Goal: Task Accomplishment & Management: Manage account settings

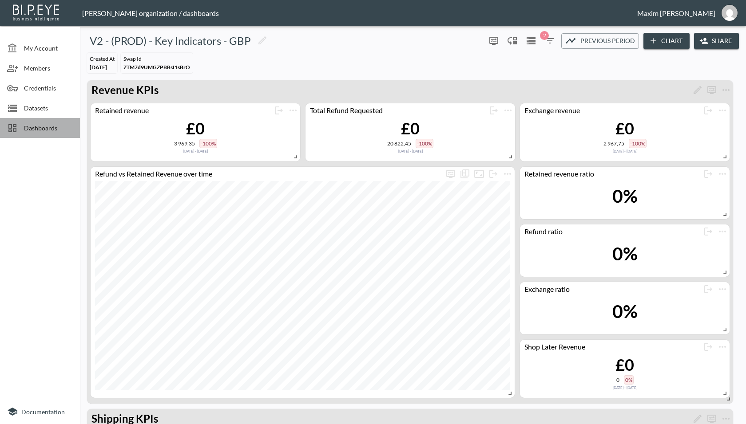
click at [47, 127] on span "Dashboards" at bounding box center [48, 127] width 49 height 9
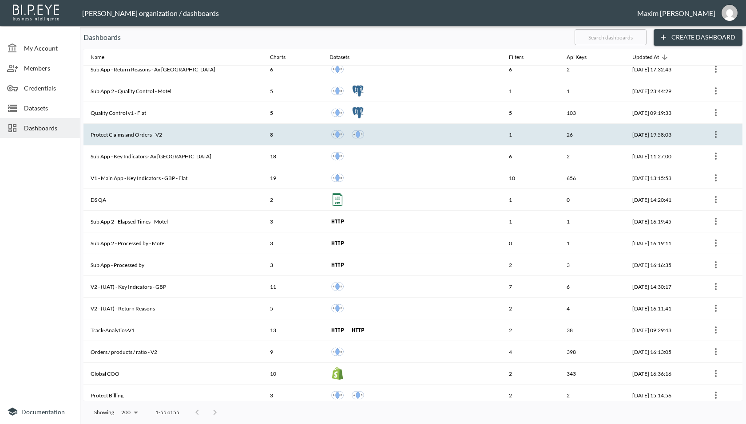
scroll to position [842, 0]
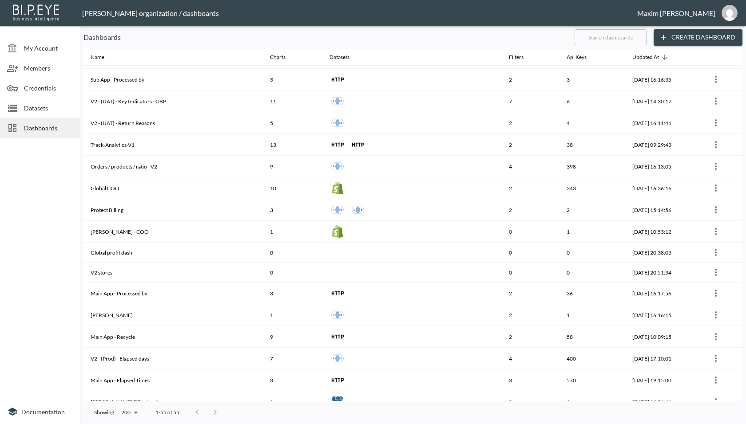
click at [217, 416] on div at bounding box center [206, 413] width 36 height 18
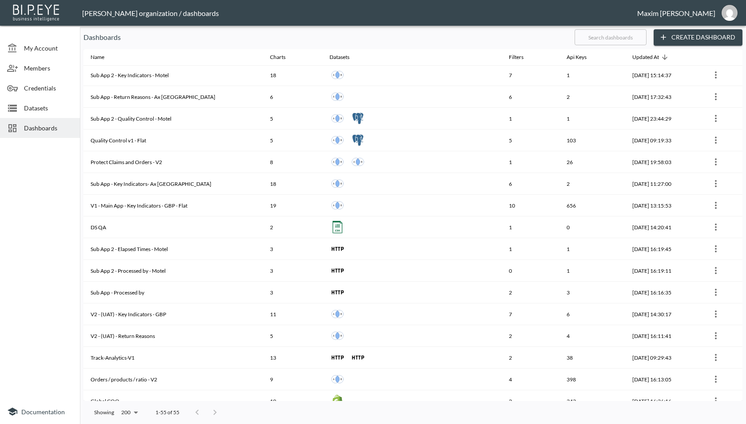
scroll to position [613, 0]
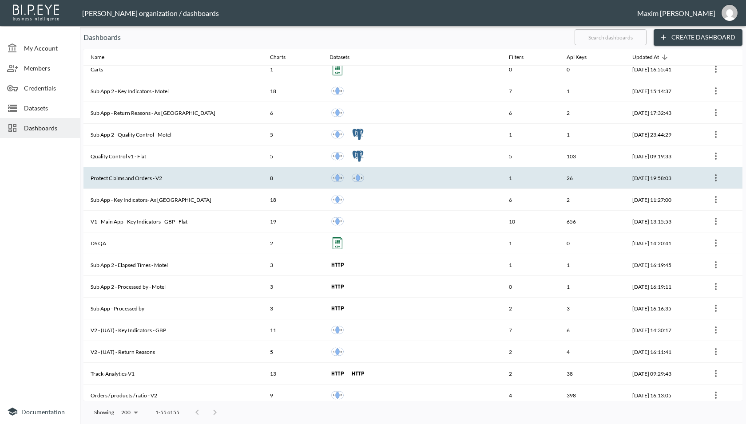
click at [170, 174] on th "Protect Claims and Orders - V2" at bounding box center [172, 178] width 179 height 22
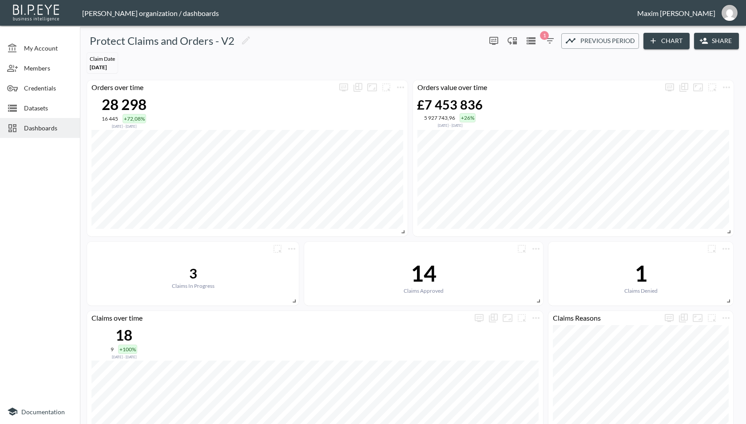
click at [711, 44] on button "Share" at bounding box center [716, 41] width 45 height 16
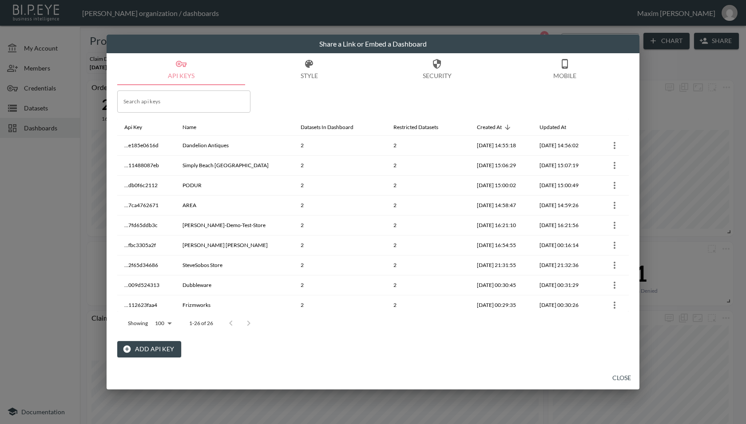
click at [160, 351] on button "Add API Key" at bounding box center [149, 349] width 64 height 16
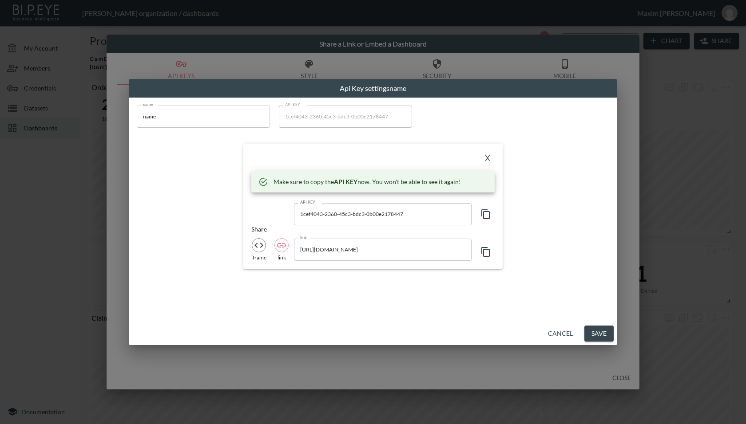
click at [488, 218] on icon "button" at bounding box center [485, 214] width 8 height 10
click at [421, 249] on input "[URL][DOMAIN_NAME]" at bounding box center [383, 250] width 178 height 22
drag, startPoint x: 339, startPoint y: 252, endPoint x: 436, endPoint y: 248, distance: 97.7
click at [436, 248] on input "[URL][DOMAIN_NAME]" at bounding box center [383, 250] width 178 height 22
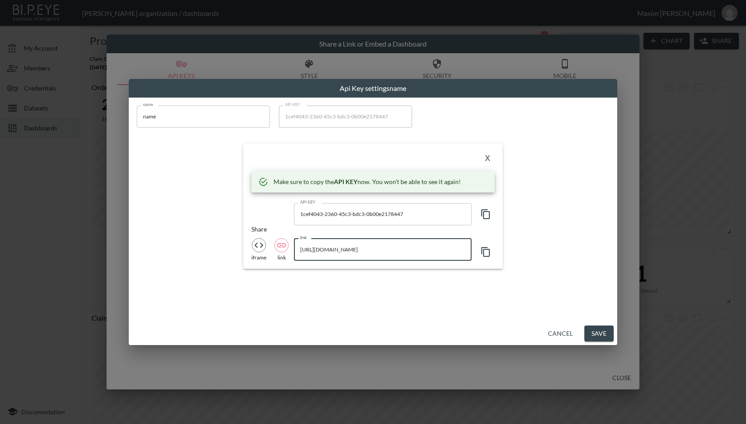
scroll to position [0, 0]
click at [488, 152] on button "X" at bounding box center [487, 159] width 14 height 14
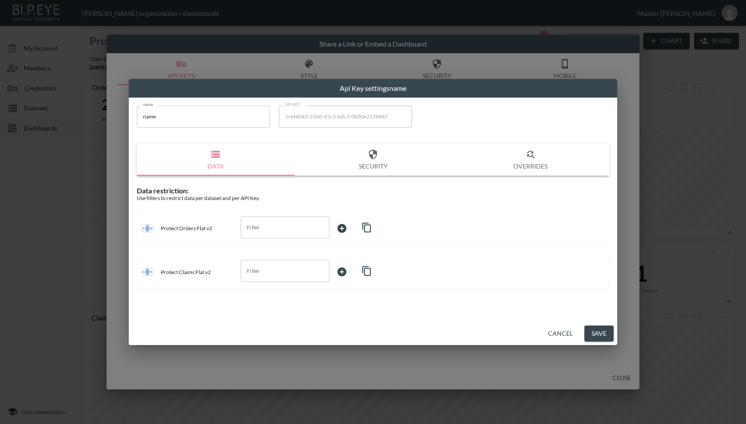
click at [190, 113] on input "name" at bounding box center [203, 117] width 133 height 22
paste input "Seattle Ultrasonics"
type input "Seattle Ultrasonics"
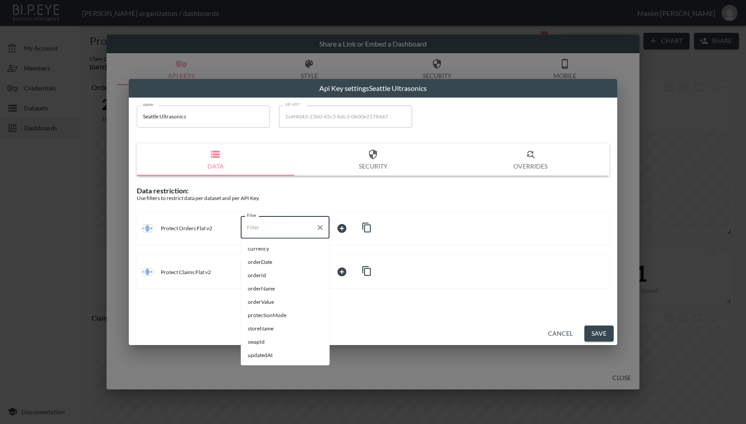
click at [295, 230] on input "Filter" at bounding box center [278, 228] width 67 height 14
click at [261, 345] on span "swapId" at bounding box center [285, 342] width 75 height 8
type input "swapId"
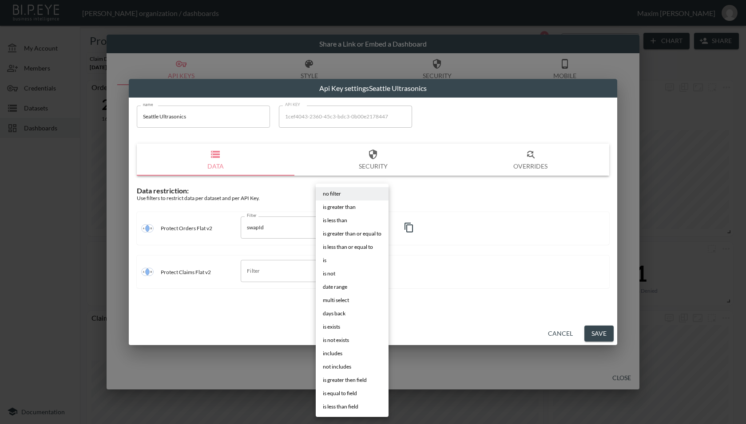
click at [353, 234] on body "BI.P.EYE, Interactive Analytics Dashboards - app [PERSON_NAME] organization / d…" at bounding box center [373, 212] width 746 height 424
click at [341, 264] on li "is" at bounding box center [352, 260] width 73 height 13
type input "is"
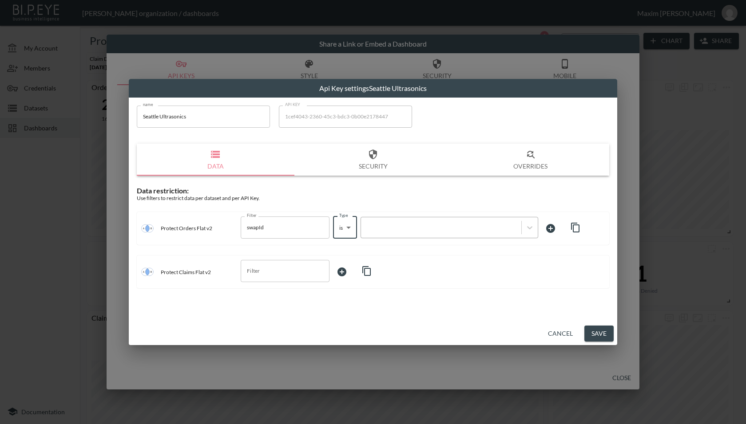
click at [429, 224] on div at bounding box center [440, 227] width 151 height 8
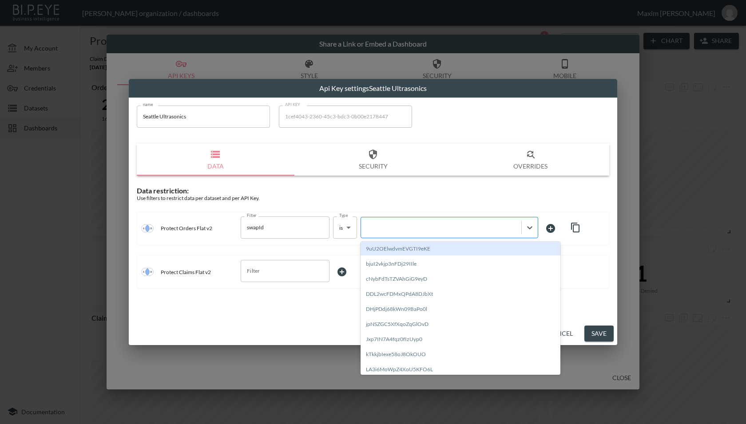
paste input "49P3yViiyBUJpfxfLQpS"
type input "49P3yViiyBUJpfxfLQpS"
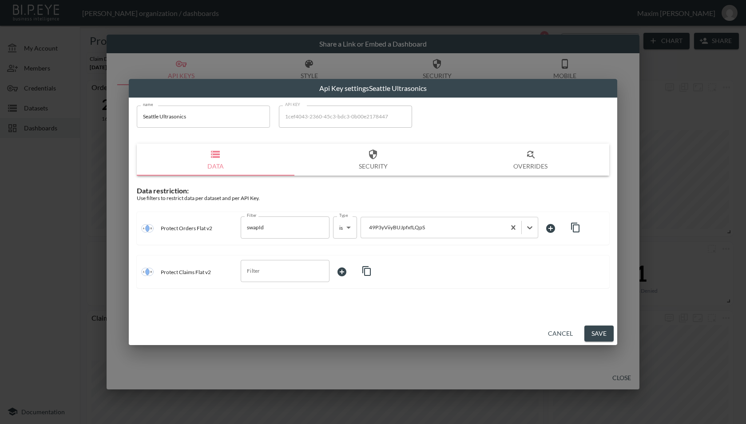
click at [325, 307] on div "name Seattle Ultrasonics name API KEY 1cef4043-2360-45c3-bdc3-0b00e2178447 API …" at bounding box center [373, 210] width 488 height 225
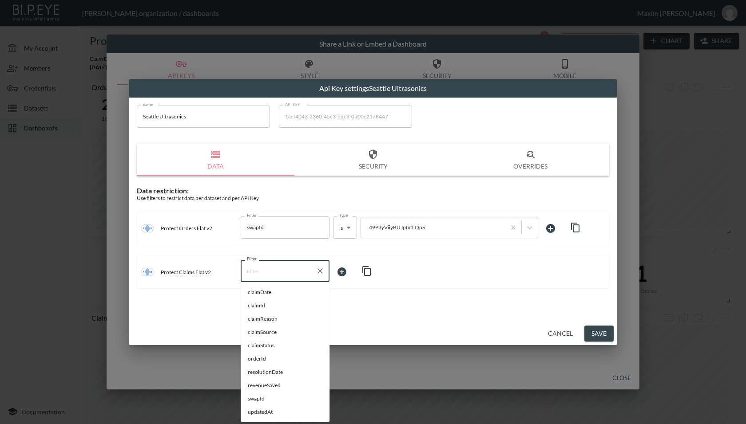
click at [292, 276] on input "Filter" at bounding box center [278, 271] width 67 height 14
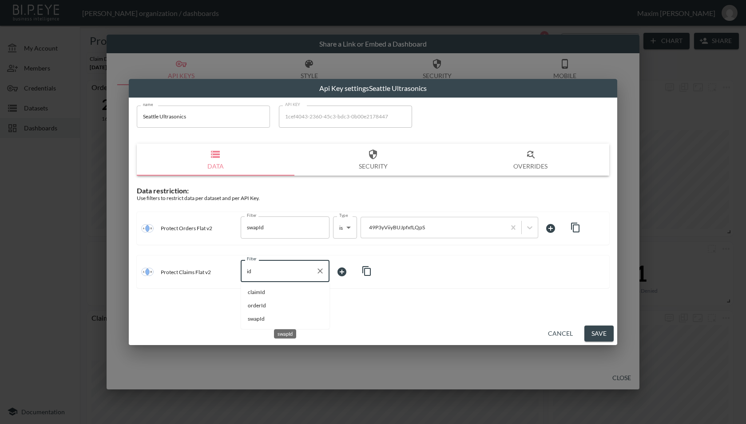
click at [278, 320] on span "swapId" at bounding box center [285, 319] width 75 height 8
type input "swapId"
click at [351, 277] on body "BI.P.EYE, Interactive Analytics Dashboards - app [PERSON_NAME] organization / d…" at bounding box center [373, 212] width 746 height 424
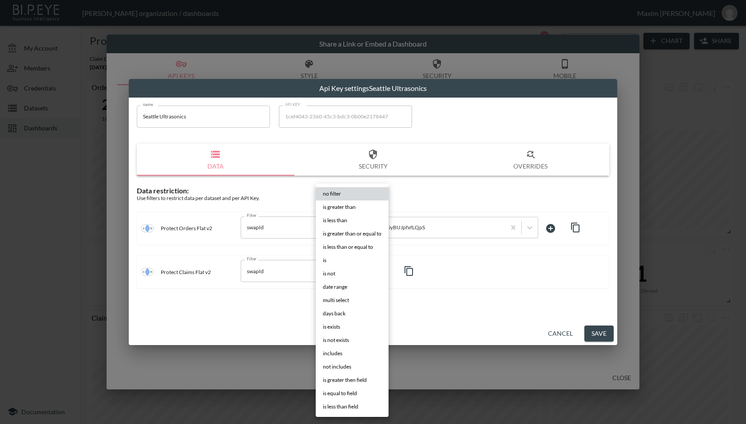
click at [341, 265] on li "is" at bounding box center [352, 260] width 73 height 13
type input "is"
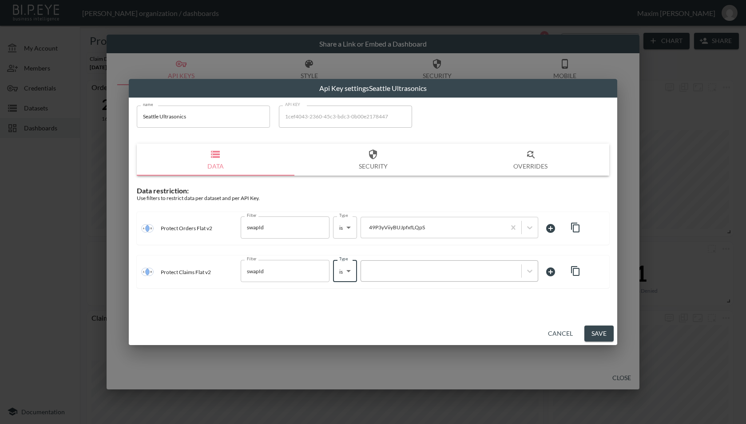
click at [404, 275] on div at bounding box center [441, 271] width 160 height 12
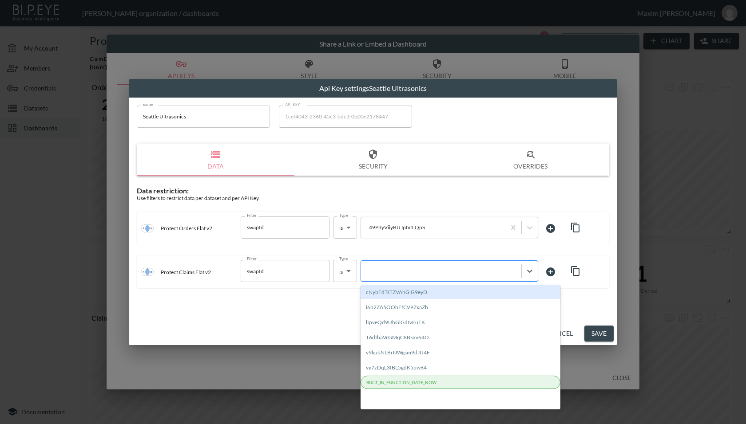
paste input "49P3yViiyBUJpfxfLQpS"
type input "49P3yViiyBUJpfxfLQpS"
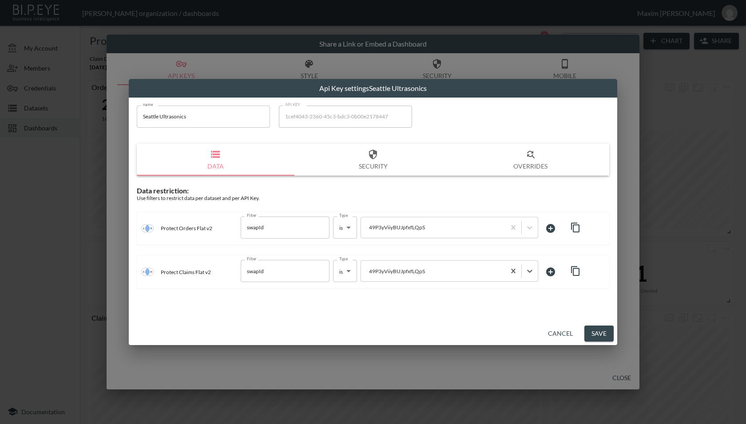
click at [392, 310] on div "name Seattle Ultrasonics name API KEY 1cef4043-2360-45c3-bdc3-0b00e2178447 API …" at bounding box center [373, 210] width 488 height 225
click at [597, 334] on button "Save" at bounding box center [598, 334] width 29 height 16
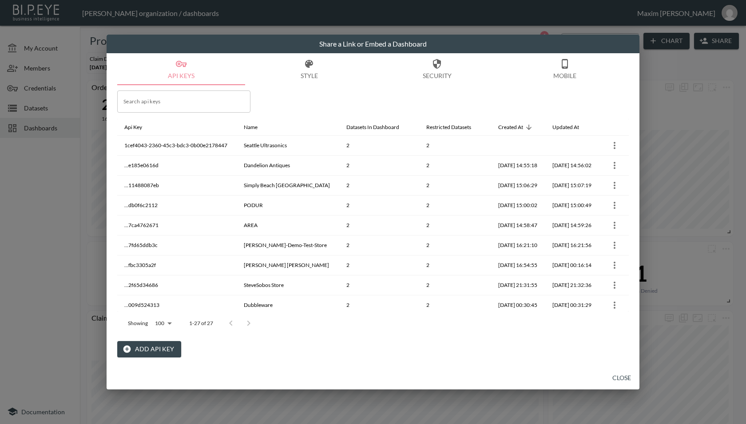
click at [622, 376] on button "Close" at bounding box center [621, 378] width 28 height 16
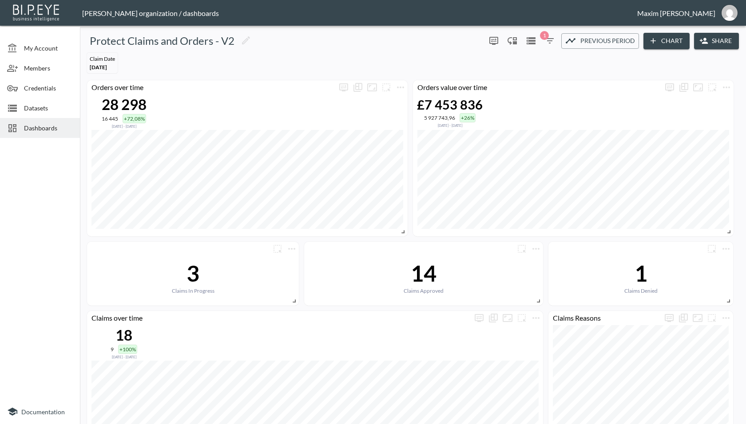
click at [710, 40] on button "Share" at bounding box center [716, 41] width 45 height 16
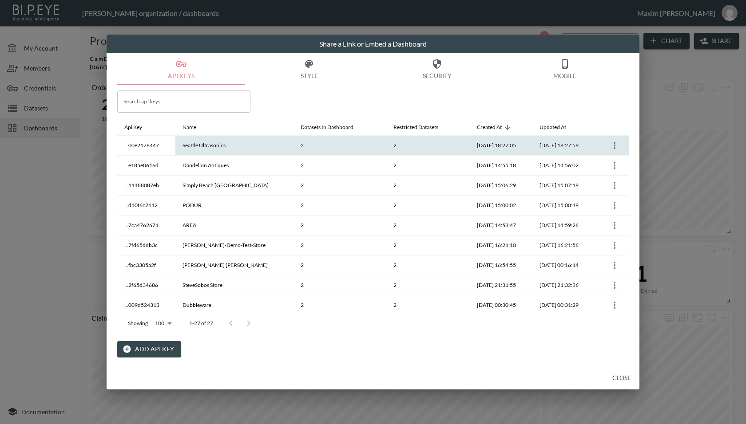
click at [611, 143] on icon "more" at bounding box center [614, 145] width 11 height 11
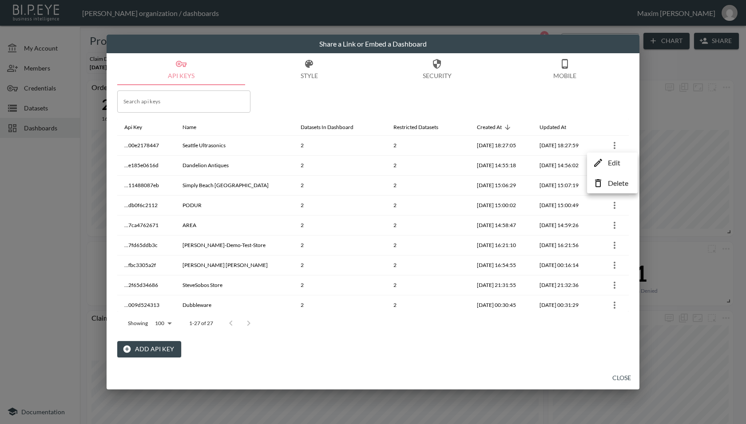
click at [612, 181] on p "Delete" at bounding box center [618, 183] width 20 height 11
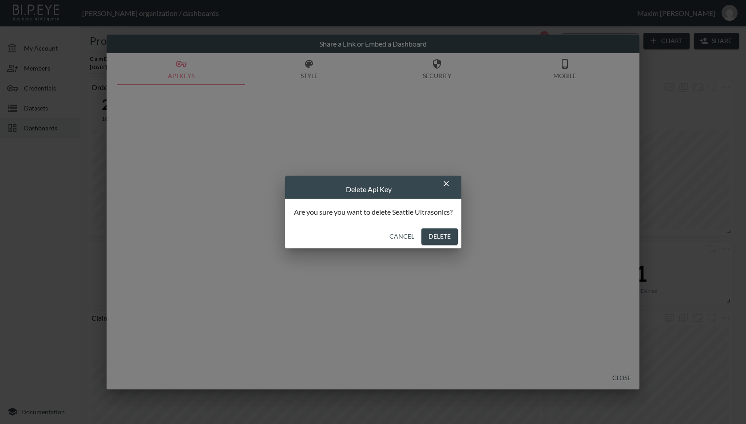
click at [453, 239] on button "Delete" at bounding box center [439, 237] width 36 height 16
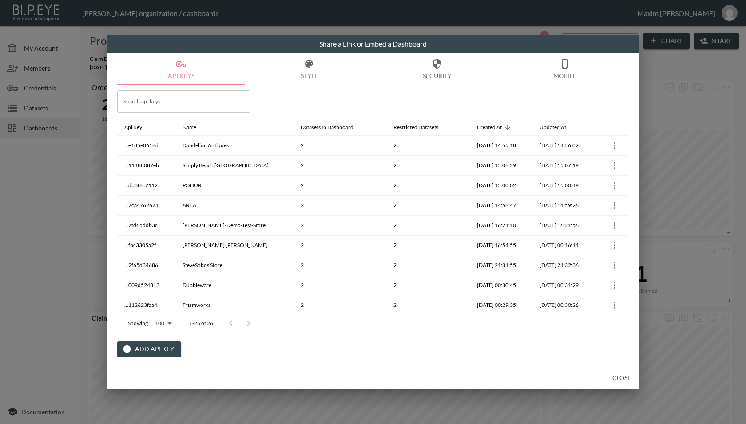
click at [168, 353] on button "Add API Key" at bounding box center [149, 349] width 64 height 16
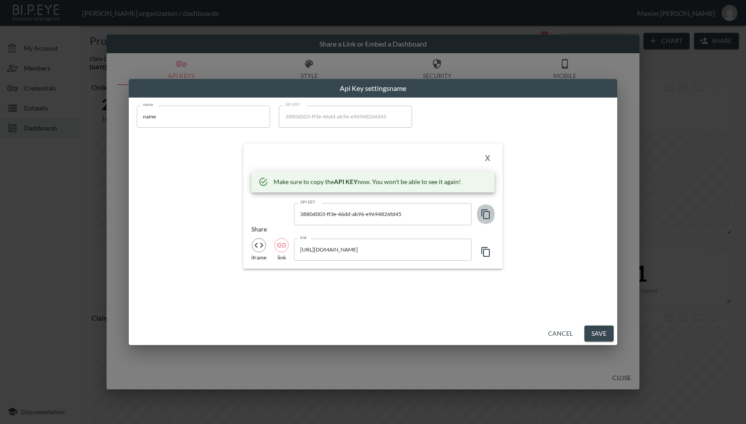
click at [490, 218] on icon "button" at bounding box center [485, 214] width 11 height 11
click at [433, 249] on input "[URL][DOMAIN_NAME]" at bounding box center [383, 250] width 178 height 22
drag, startPoint x: 337, startPoint y: 251, endPoint x: 436, endPoint y: 251, distance: 99.4
click at [436, 251] on input "[URL][DOMAIN_NAME]" at bounding box center [383, 250] width 178 height 22
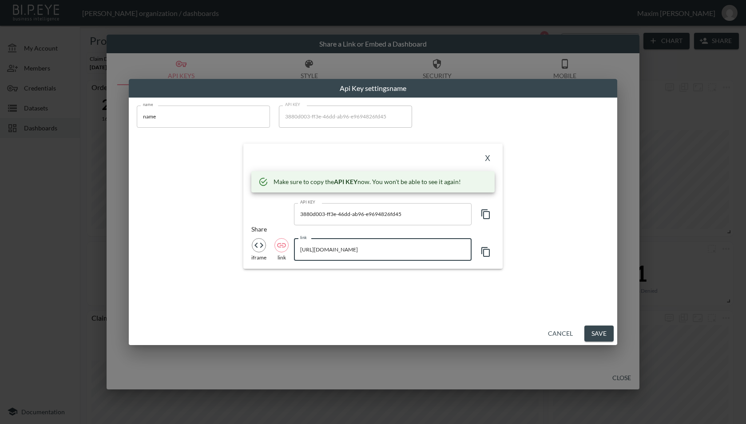
scroll to position [0, 0]
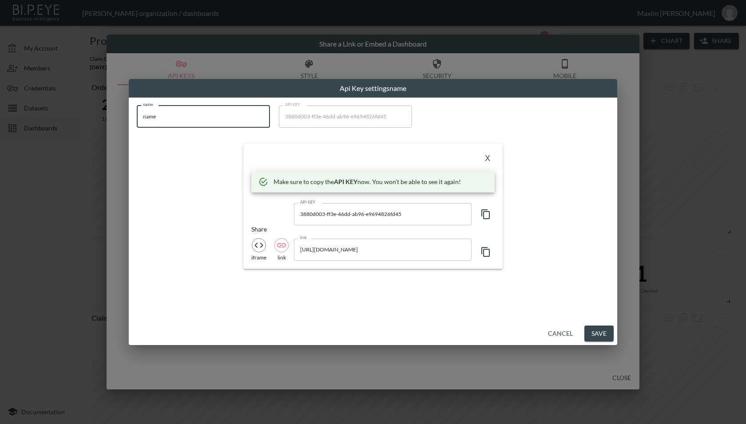
click at [232, 115] on input "name" at bounding box center [203, 117] width 133 height 22
paste input "Seattle Ultrasonics"
type input "Seattle Ultrasonics"
click at [487, 158] on button "X" at bounding box center [487, 159] width 14 height 14
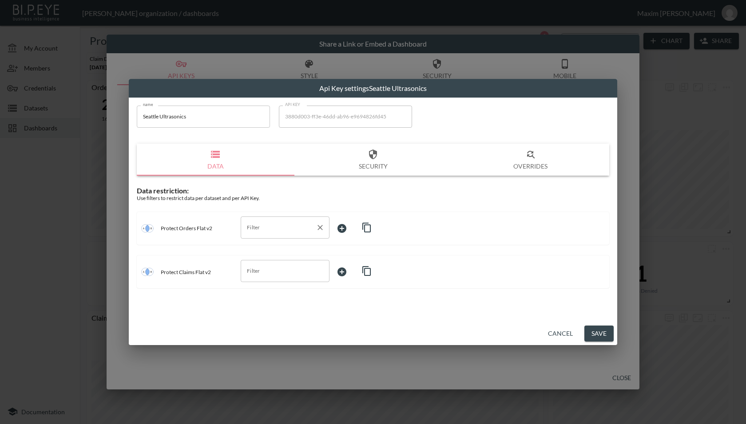
click at [266, 238] on div "Filter" at bounding box center [285, 228] width 89 height 22
click at [258, 262] on span "swapId" at bounding box center [285, 262] width 75 height 8
type input "swapId"
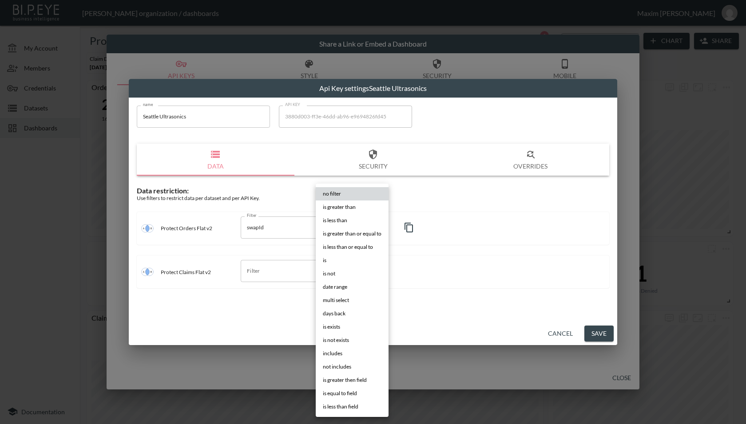
click at [360, 233] on body "BI.P.EYE, Interactive Analytics Dashboards - app [PERSON_NAME] organization / d…" at bounding box center [373, 212] width 746 height 424
click at [350, 266] on li "is" at bounding box center [352, 260] width 73 height 13
type input "is"
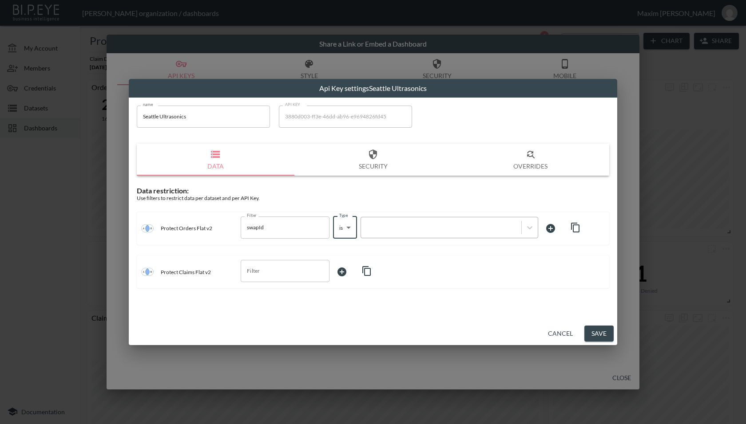
click at [423, 229] on div at bounding box center [440, 227] width 151 height 8
paste input "49P3yViiyBUJpfxfLQpS"
type input "49P3yViiyBUJpfxfLQpS"
click at [300, 270] on input "Filter" at bounding box center [278, 271] width 67 height 14
click at [266, 322] on span "swapId" at bounding box center [285, 319] width 75 height 8
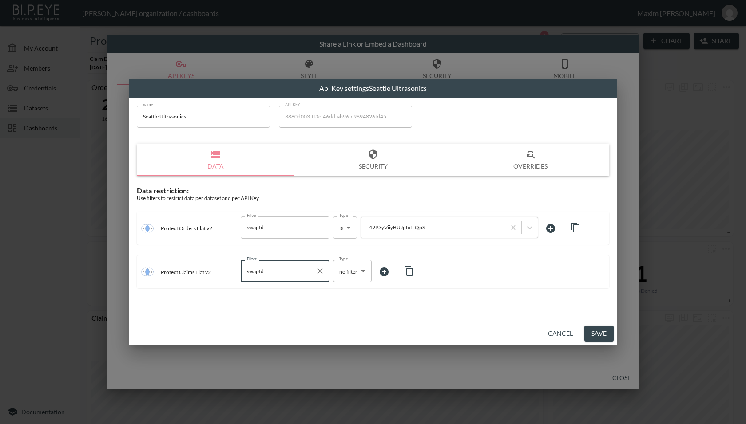
type input "swapId"
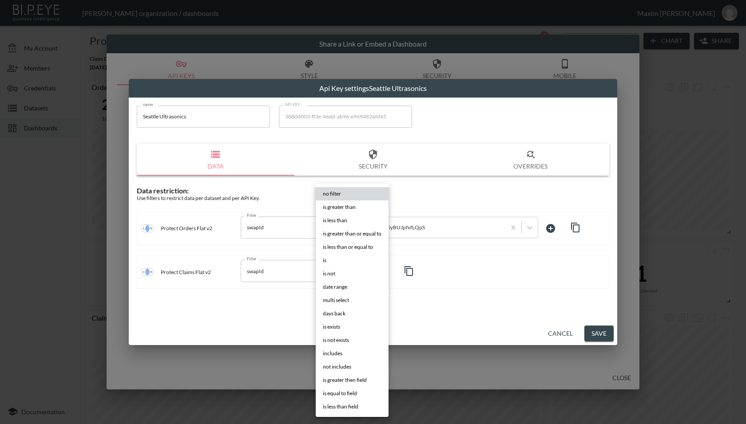
click at [358, 269] on body "BI.P.EYE, Interactive Analytics Dashboards - app [PERSON_NAME] organization / d…" at bounding box center [373, 212] width 746 height 424
click at [333, 259] on li "is" at bounding box center [352, 260] width 73 height 13
type input "is"
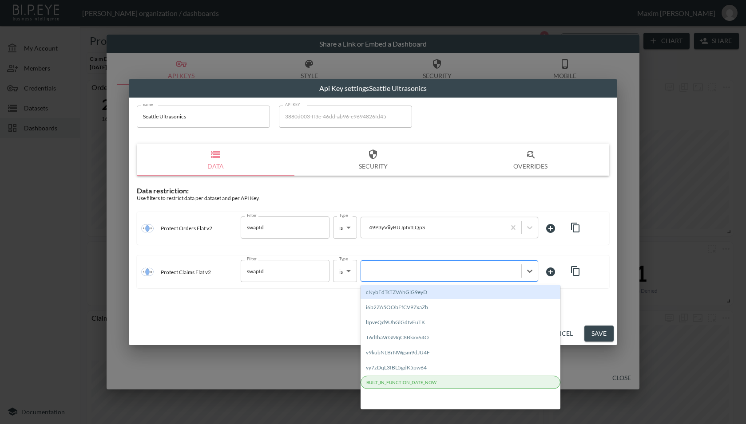
click at [412, 274] on div at bounding box center [440, 271] width 151 height 8
paste input "49P3yViiyBUJpfxfLQpS"
type input "49P3yViiyBUJpfxfLQpS"
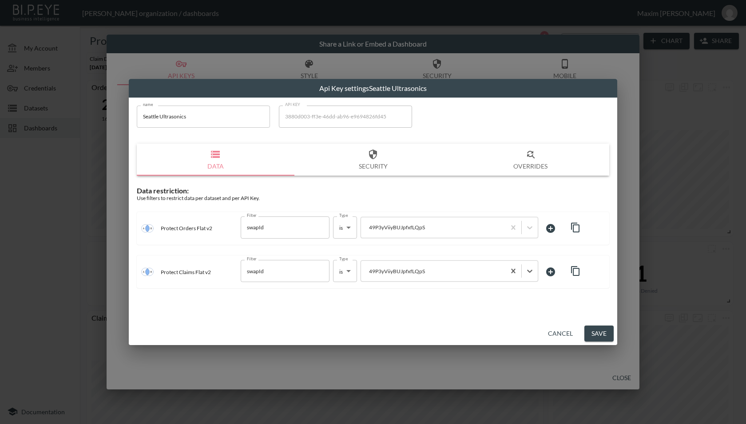
click at [403, 315] on div "name Seattle Ultrasonics name API KEY 3880d003-ff3e-46dd-ab96-e9694826fd45 API …" at bounding box center [373, 210] width 488 height 225
click at [599, 333] on button "Save" at bounding box center [598, 334] width 29 height 16
